Goal: Register for event/course

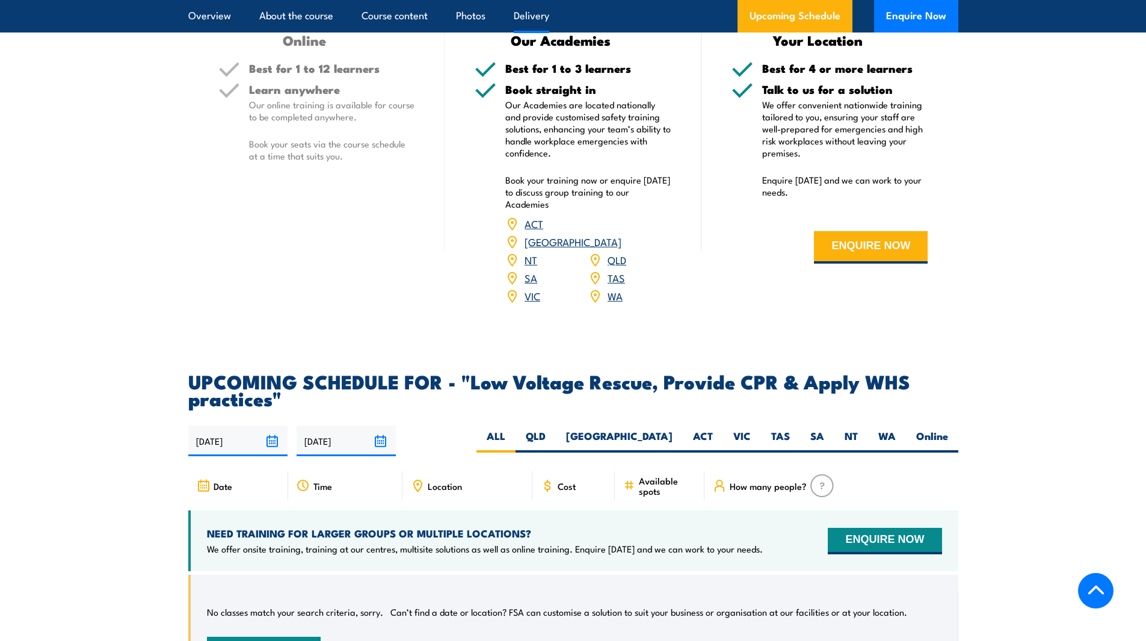
scroll to position [1926, 0]
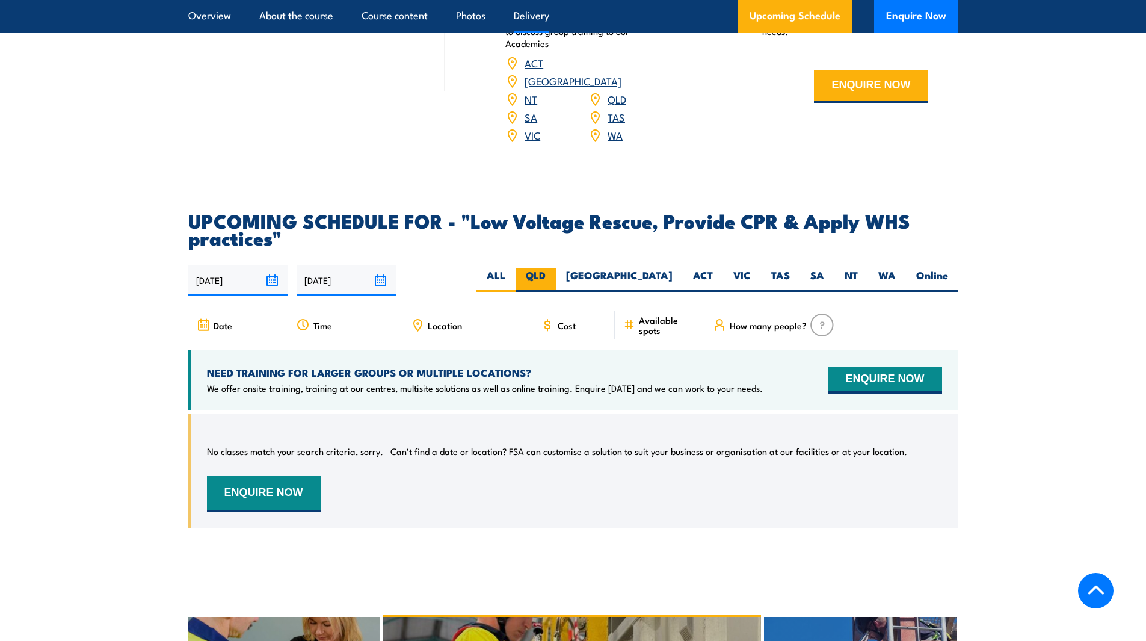
click at [556, 283] on label "QLD" at bounding box center [536, 279] width 40 height 23
click at [554, 276] on input "QLD" at bounding box center [550, 272] width 8 height 8
radio input "true"
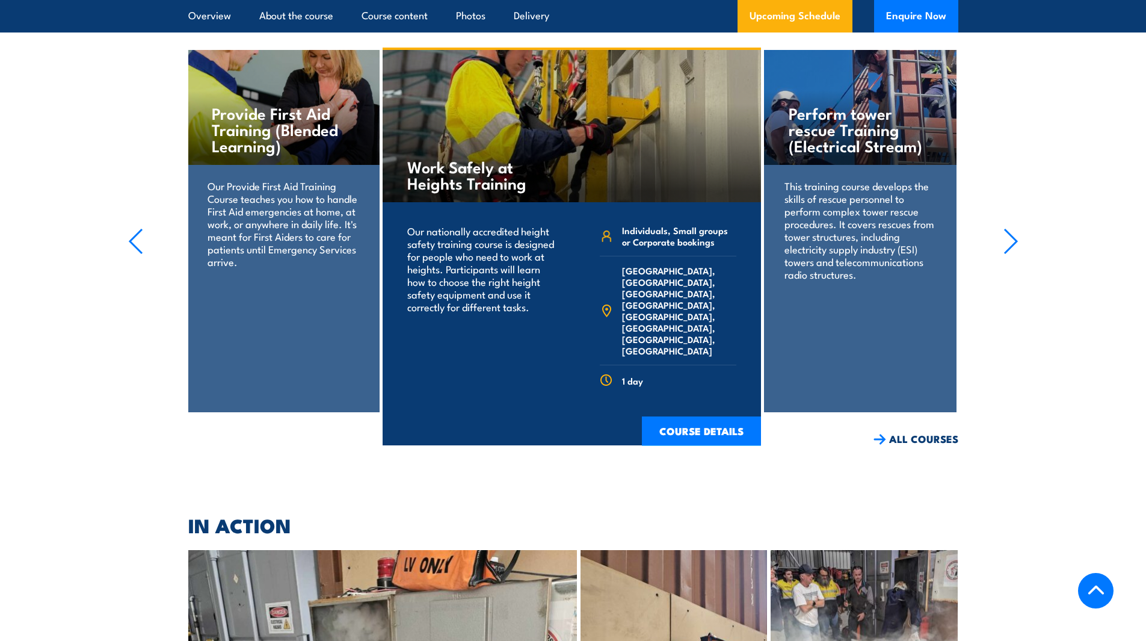
scroll to position [2588, 0]
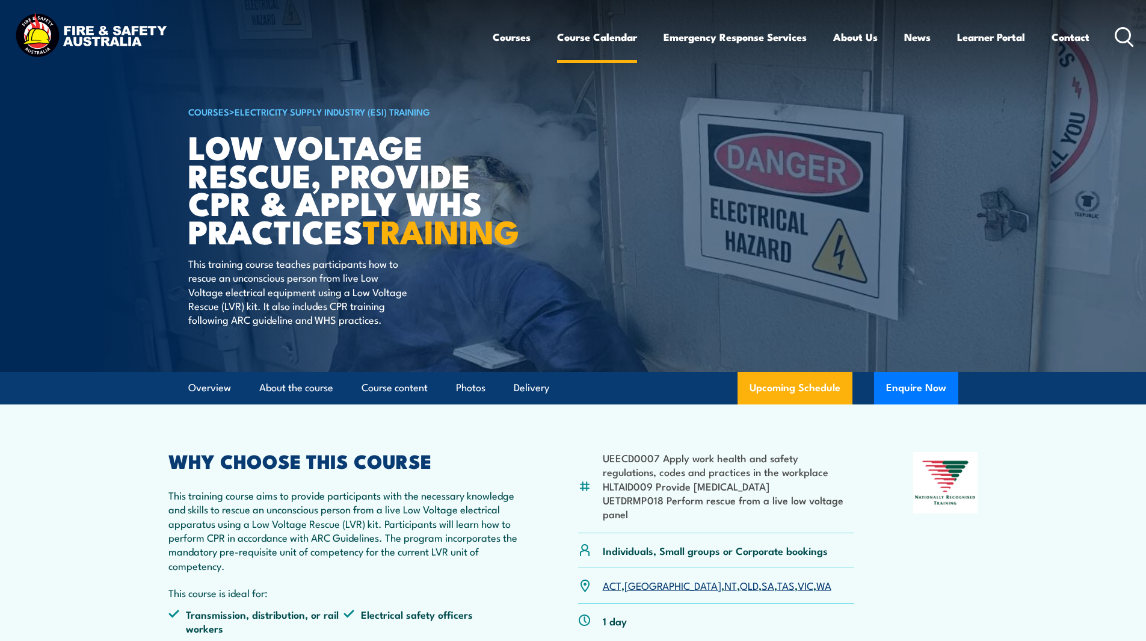
click at [596, 31] on link "Course Calendar" at bounding box center [597, 37] width 80 height 32
click at [607, 36] on link "Course Calendar" at bounding box center [597, 37] width 80 height 32
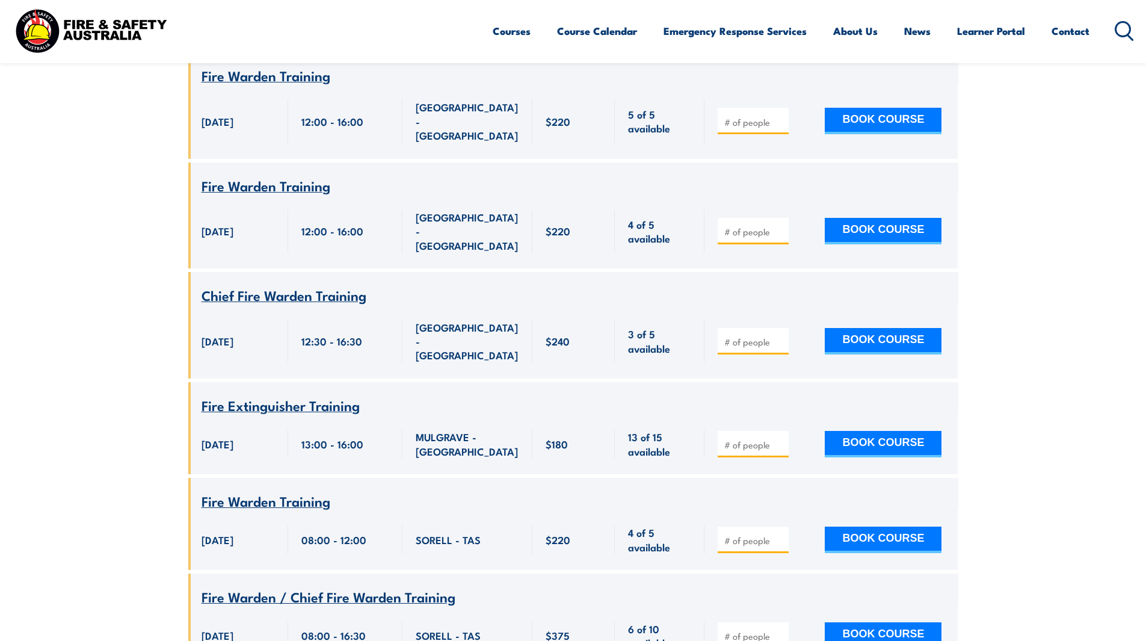
scroll to position [1926, 0]
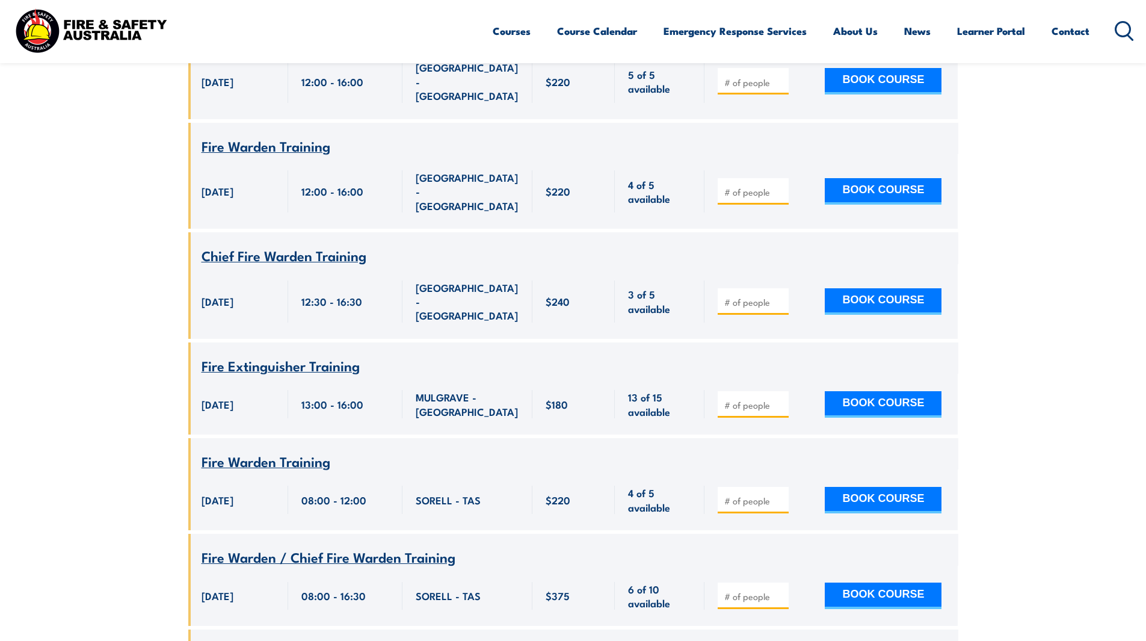
drag, startPoint x: 362, startPoint y: 381, endPoint x: 368, endPoint y: 377, distance: 7.0
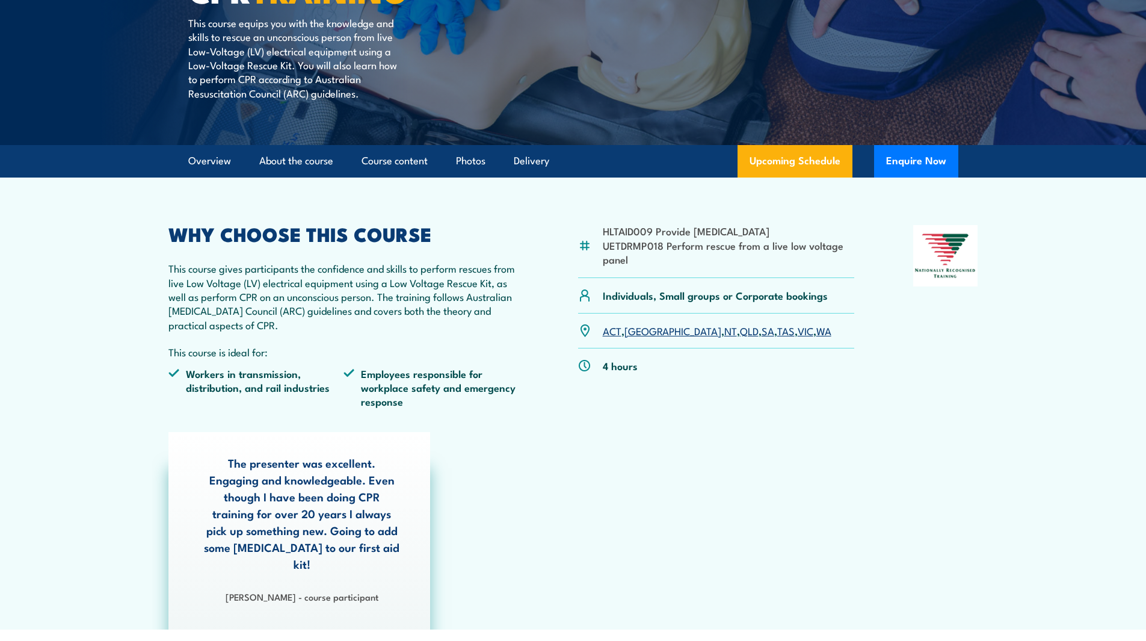
scroll to position [241, 0]
click at [740, 330] on link "QLD" at bounding box center [749, 330] width 19 height 14
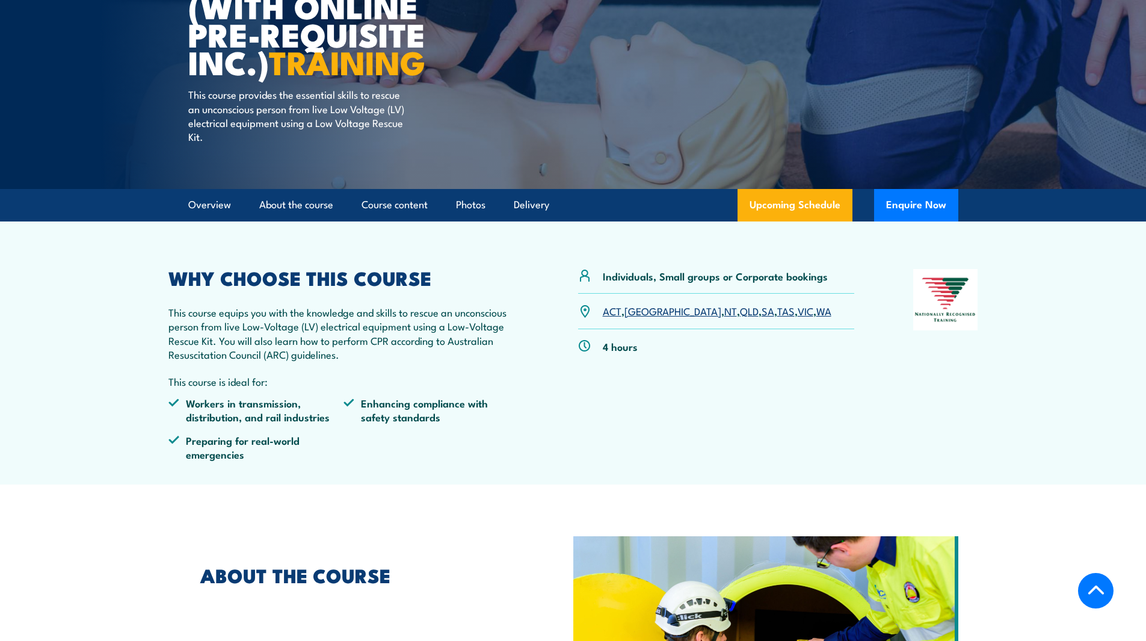
scroll to position [241, 0]
